Goal: Task Accomplishment & Management: Manage account settings

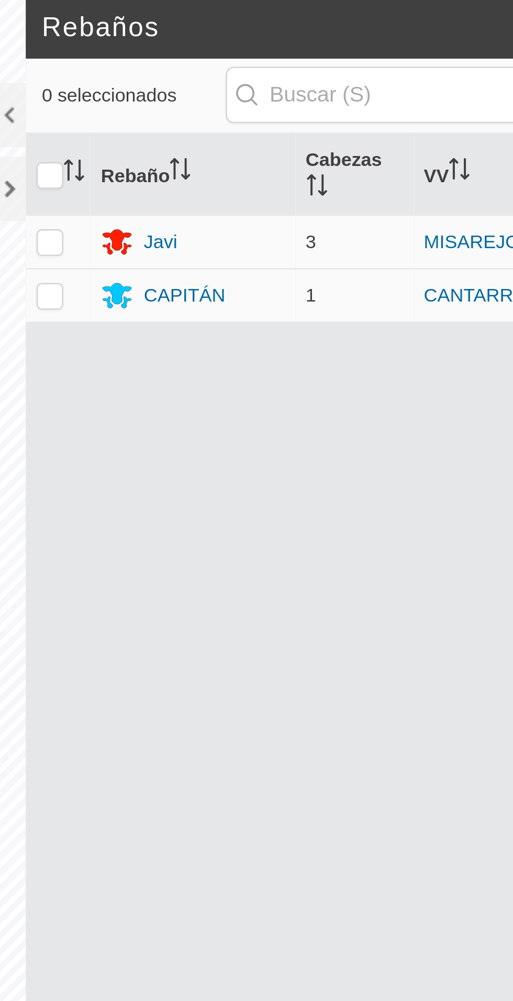
click at [288, 113] on font "CAPITÁN" at bounding box center [302, 117] width 32 height 8
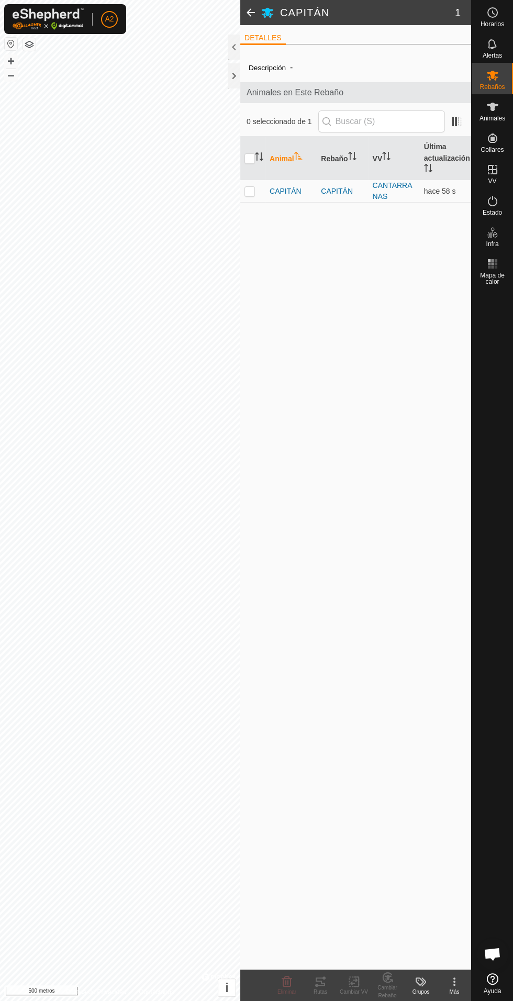
click at [262, 161] on p-sorticon "Activar para ordenar" at bounding box center [259, 158] width 8 height 8
click at [280, 191] on font "CAPITÁN" at bounding box center [286, 191] width 32 height 8
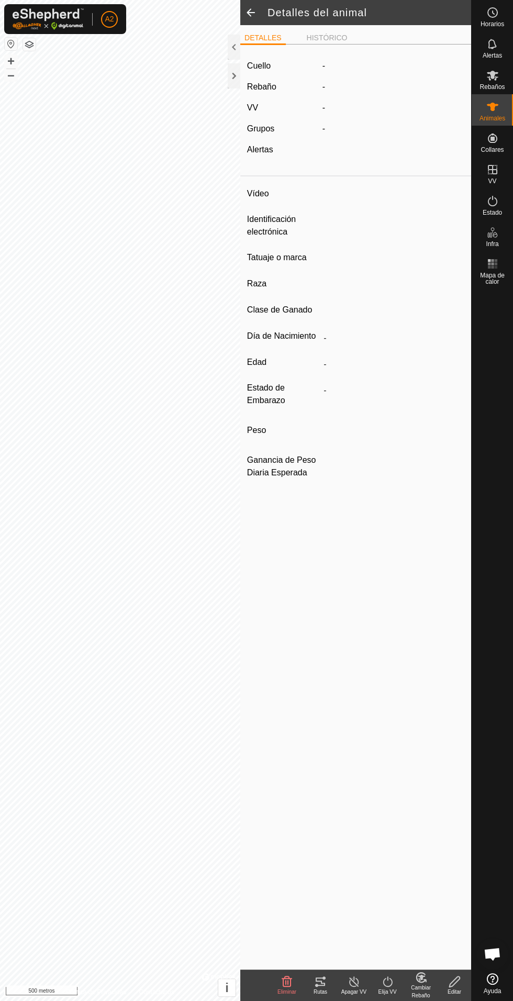
type input "CAPITAN"
type input "-"
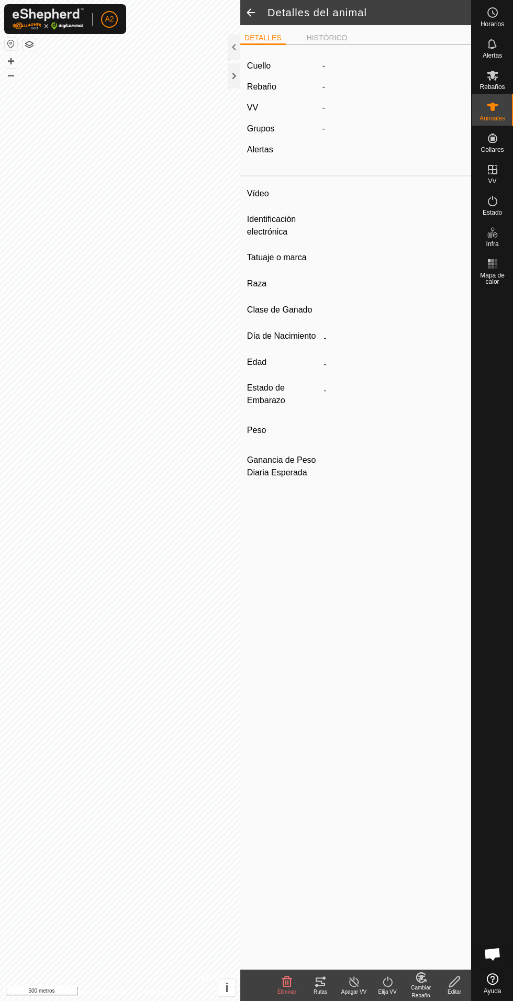
type input "0 kg"
type input "-"
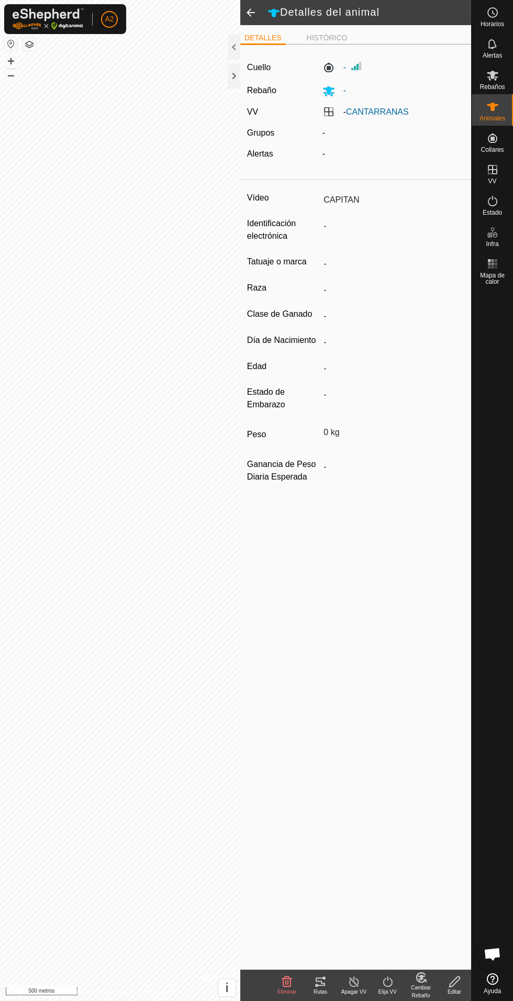
click at [321, 976] on icon at bounding box center [320, 982] width 13 height 13
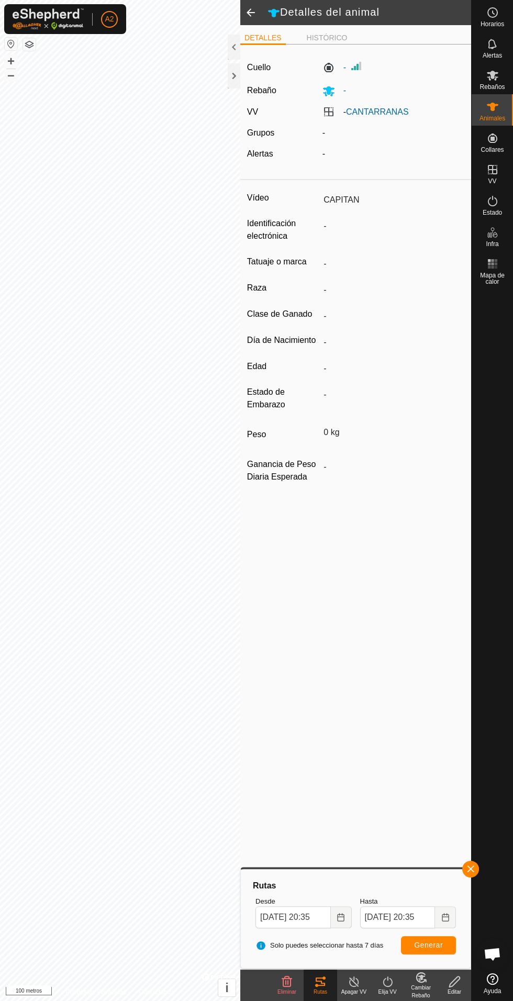
click at [233, 73] on div at bounding box center [234, 75] width 13 height 25
